Goal: Find contact information: Find contact information

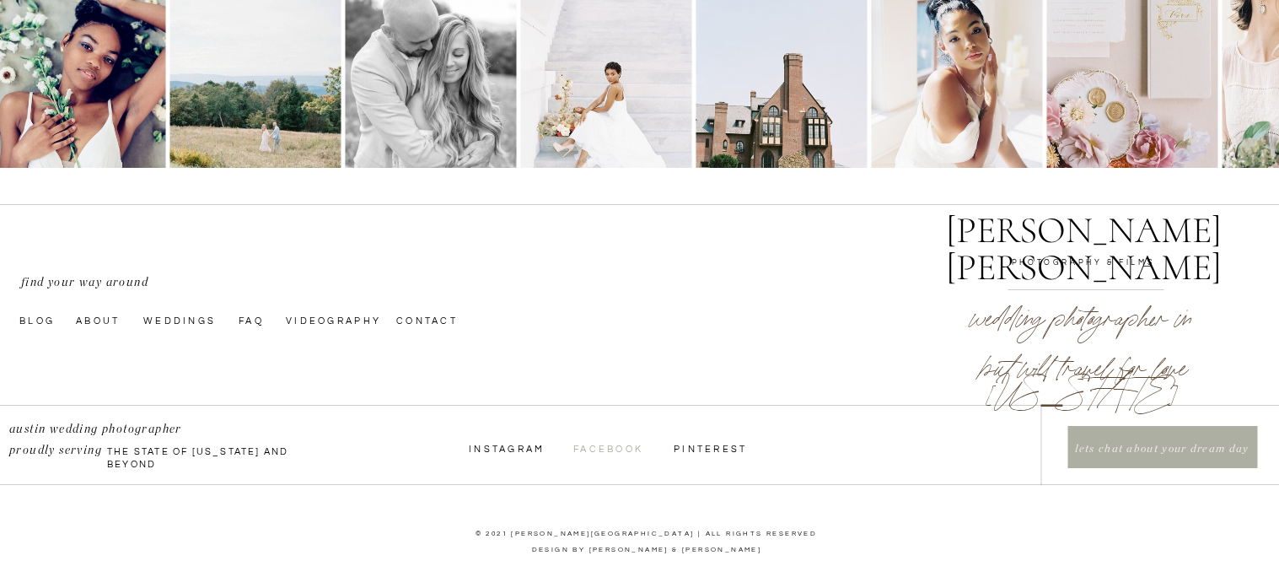
scroll to position [5821, 0]
click at [603, 444] on nav "Facebook" at bounding box center [610, 447] width 75 height 13
click at [432, 317] on nav "Contact" at bounding box center [438, 319] width 85 height 13
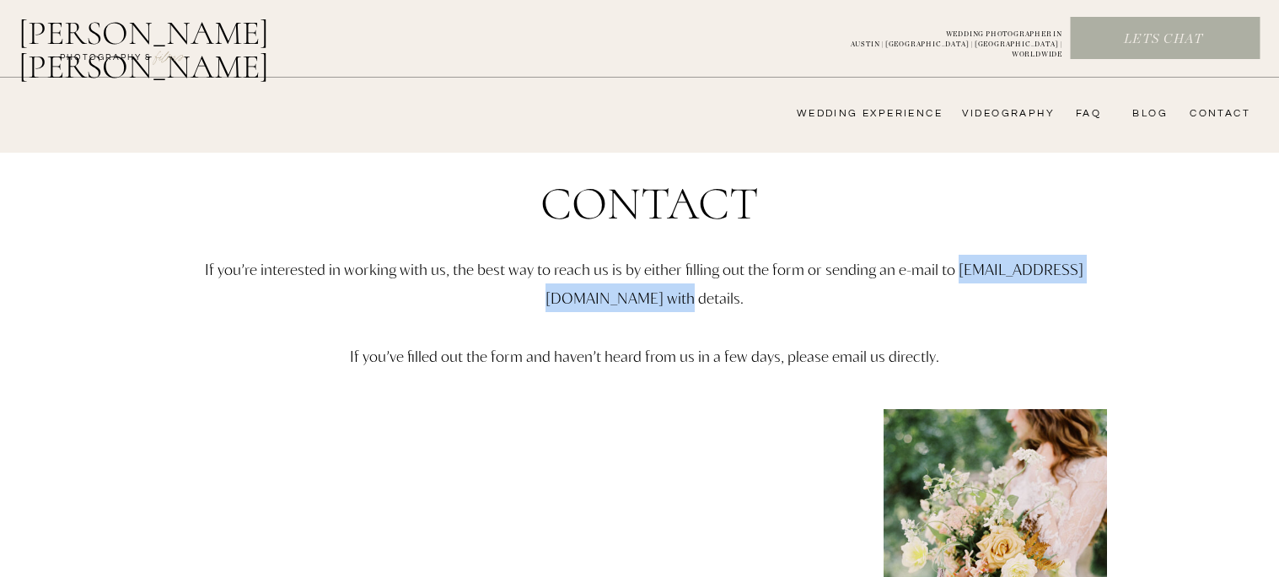
drag, startPoint x: 719, startPoint y: 302, endPoint x: 486, endPoint y: 303, distance: 233.5
click at [486, 303] on p "If you’re interested in working with us, the best way to reach us is by either …" at bounding box center [645, 342] width 984 height 175
copy p "[EMAIL_ADDRESS][DOMAIN_NAME]"
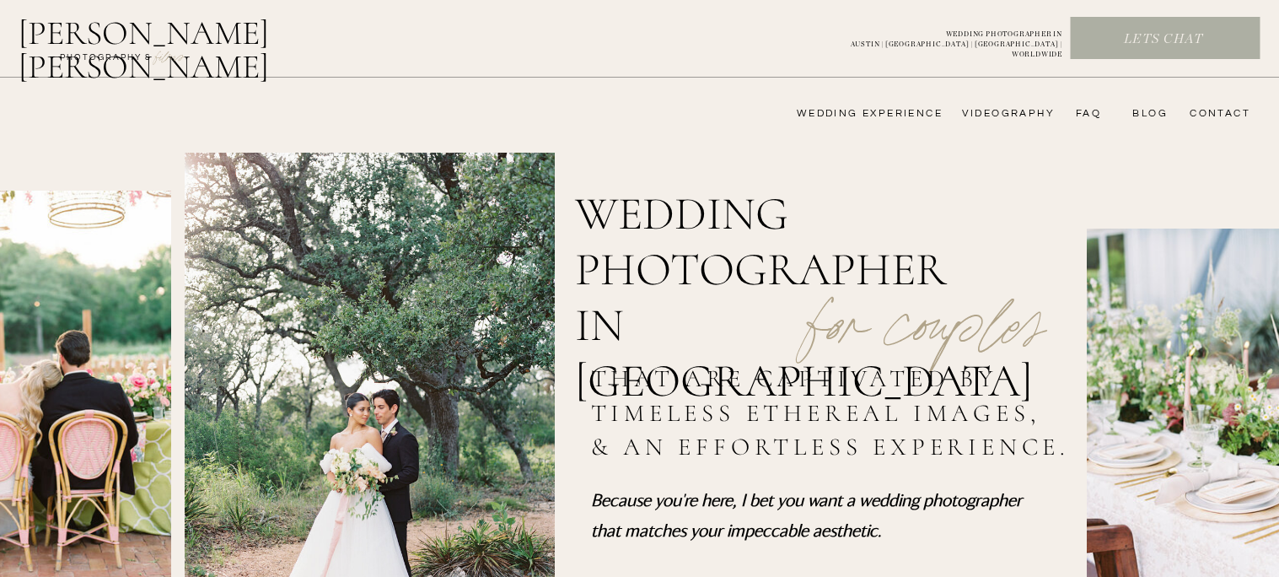
scroll to position [5821, 0]
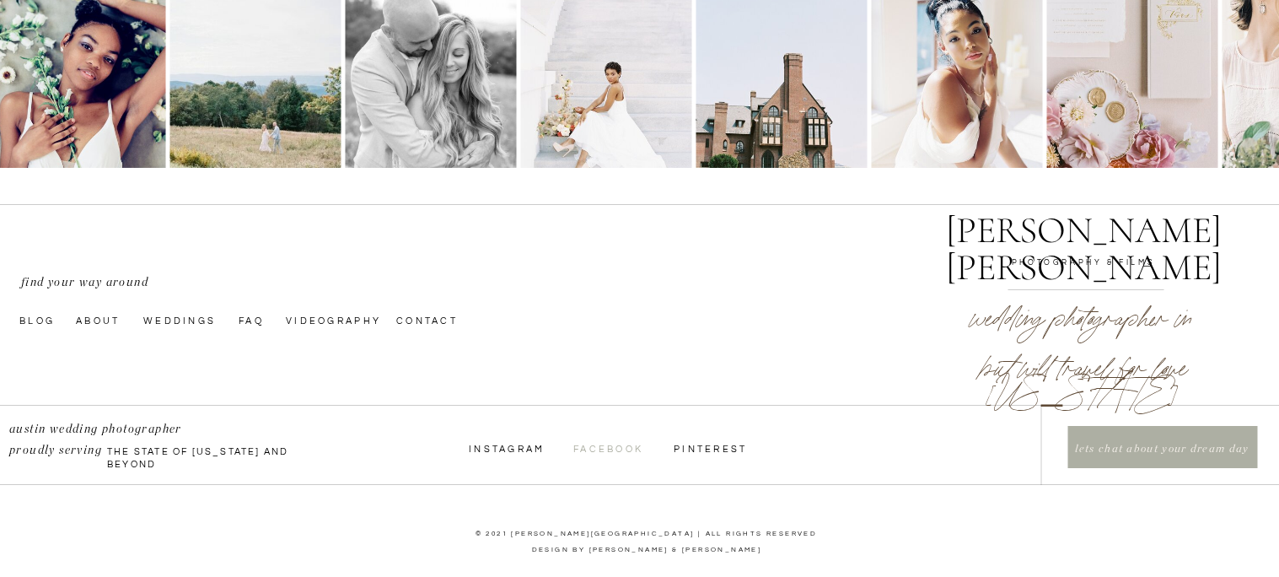
click at [607, 446] on nav "Facebook" at bounding box center [610, 447] width 75 height 13
